Goal: Task Accomplishment & Management: Manage account settings

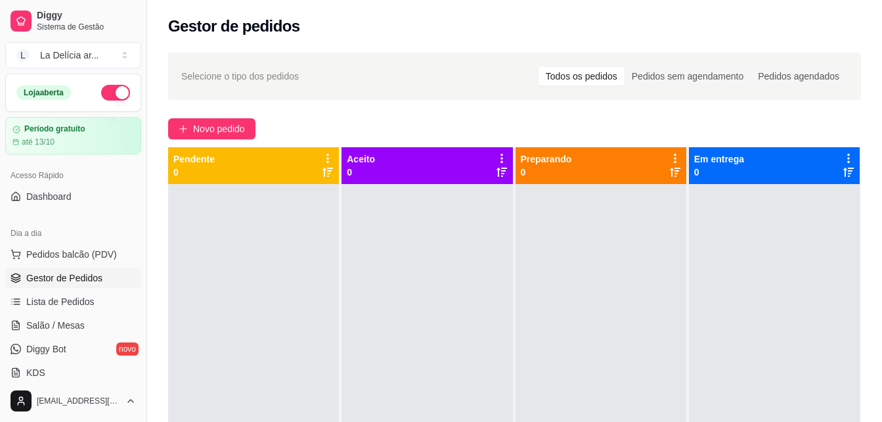
click at [351, 187] on div at bounding box center [427, 395] width 171 height 422
